Goal: Transaction & Acquisition: Purchase product/service

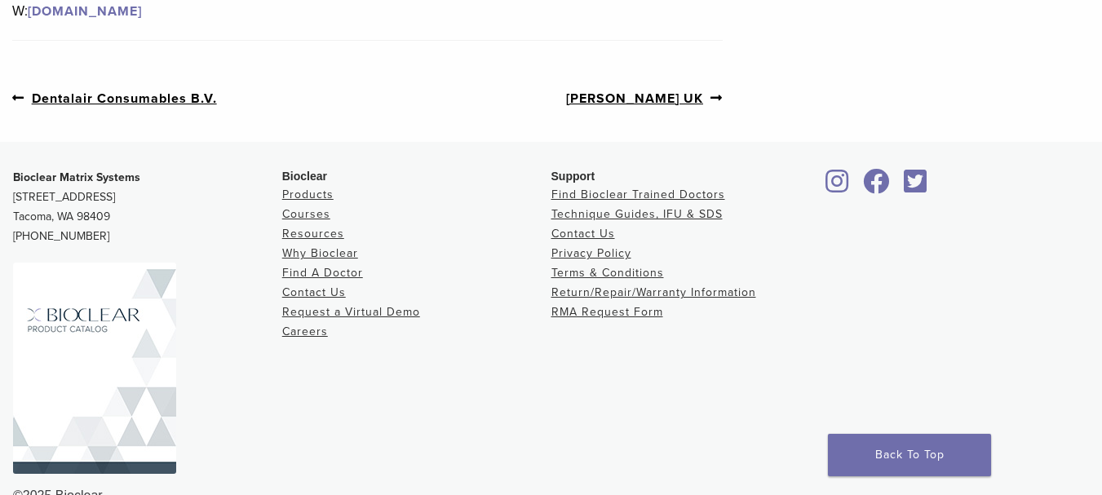
scroll to position [281, 0]
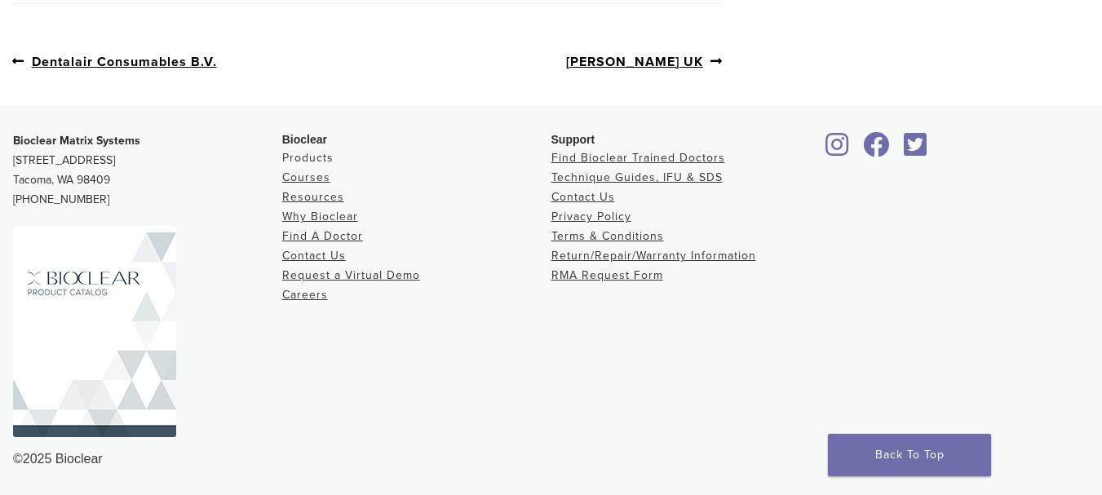
click at [319, 153] on link "Products" at bounding box center [307, 158] width 51 height 14
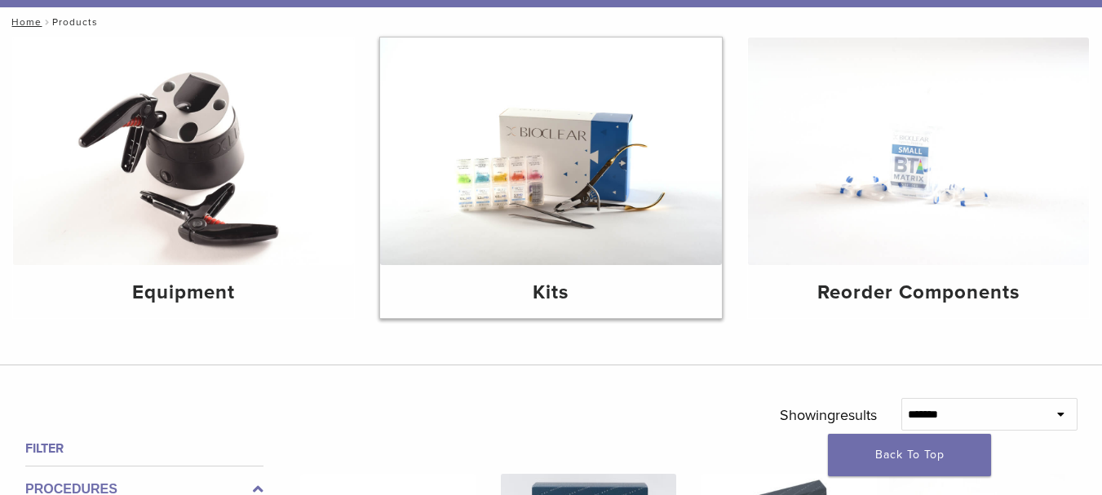
scroll to position [179, 0]
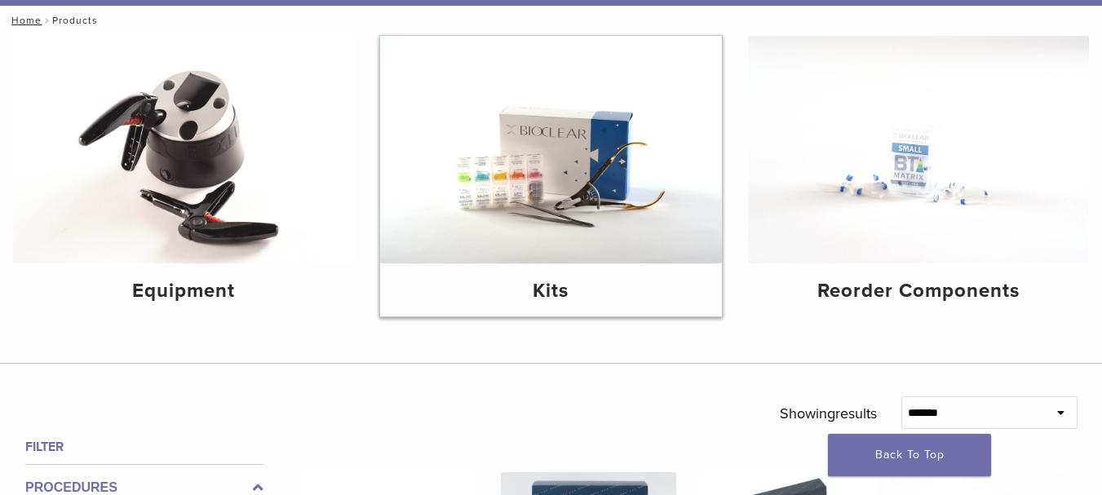
click at [509, 171] on img at bounding box center [550, 150] width 341 height 228
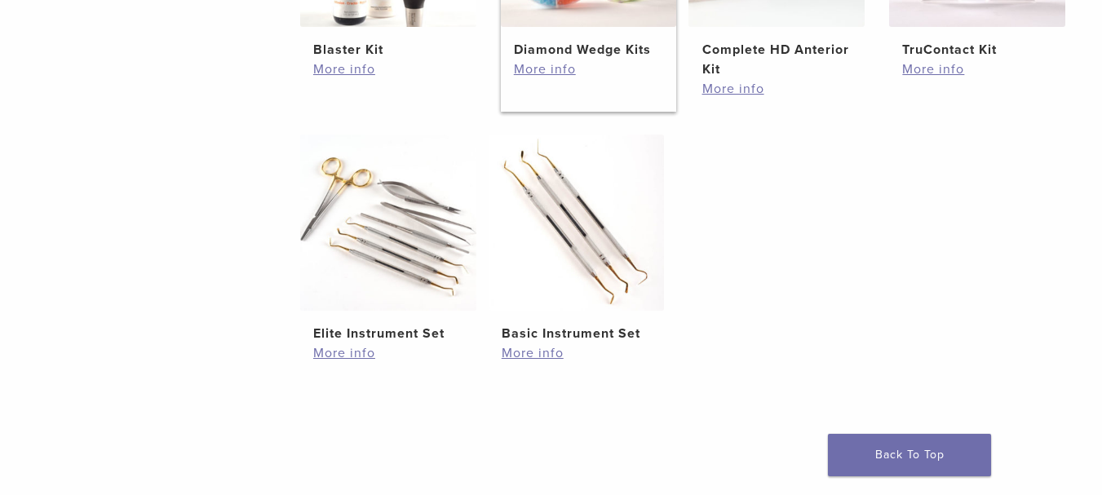
scroll to position [816, 0]
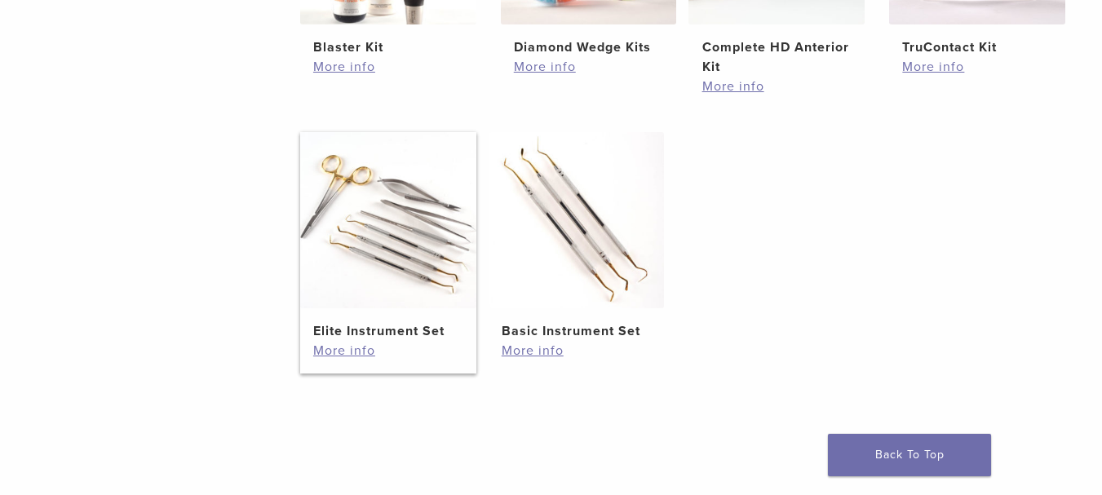
click at [403, 337] on h2 "Elite Instrument Set" at bounding box center [387, 331] width 149 height 20
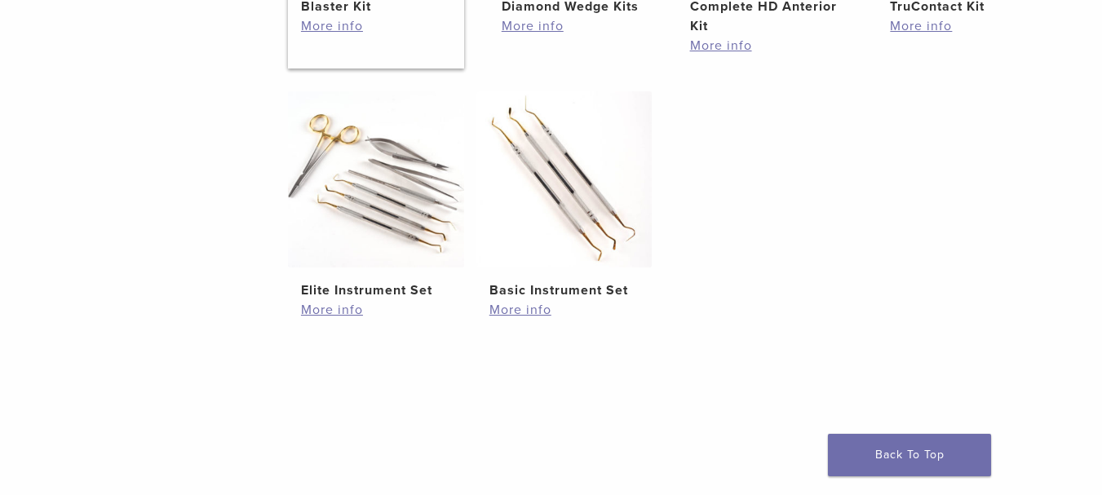
scroll to position [665, 12]
